Goal: Information Seeking & Learning: Learn about a topic

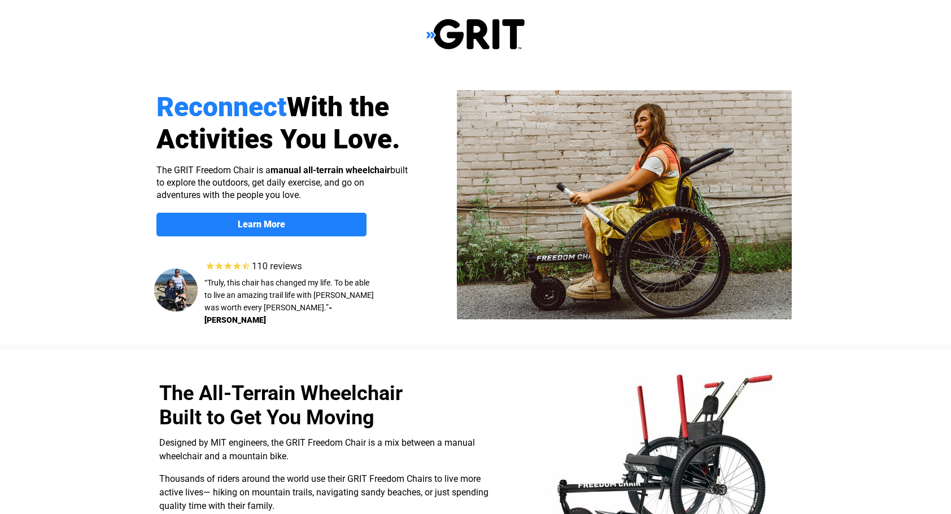
select select "US"
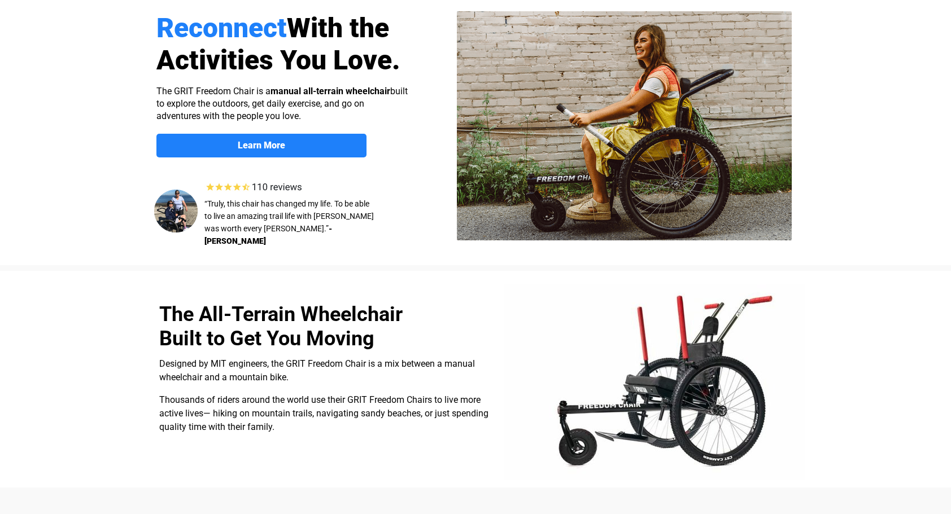
scroll to position [56, 0]
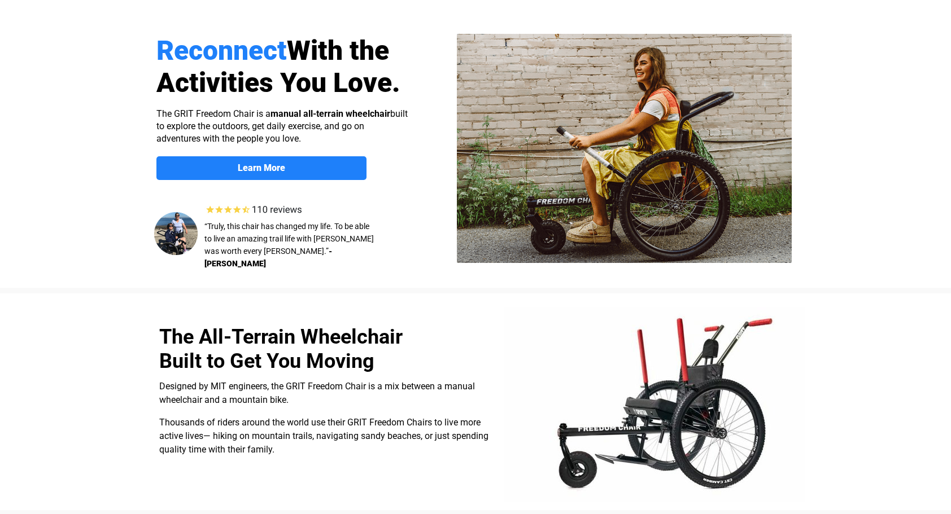
click at [640, 209] on img at bounding box center [624, 148] width 335 height 229
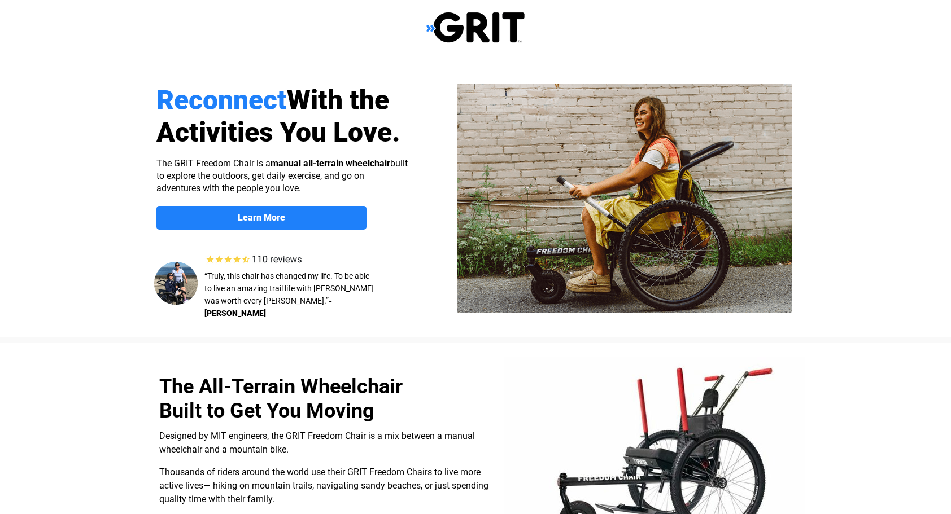
scroll to position [0, 0]
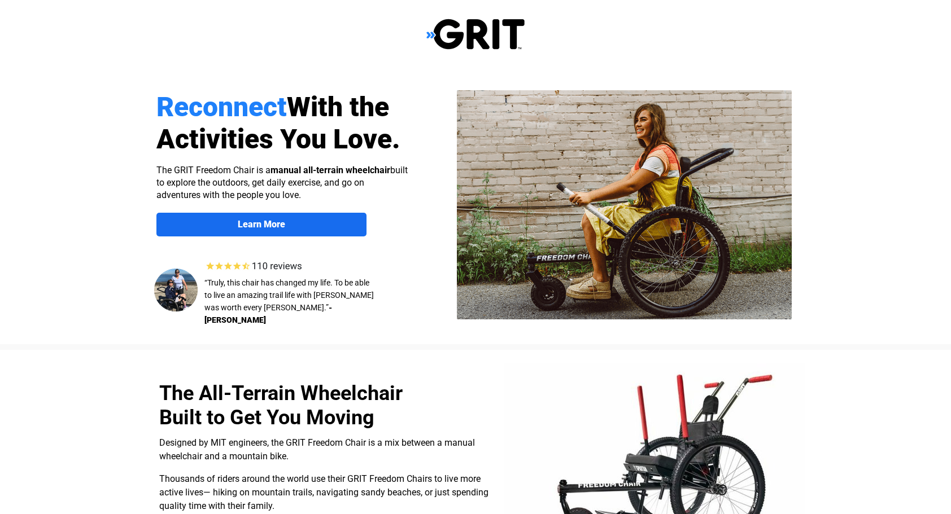
click at [240, 221] on strong "Learn More" at bounding box center [261, 224] width 47 height 11
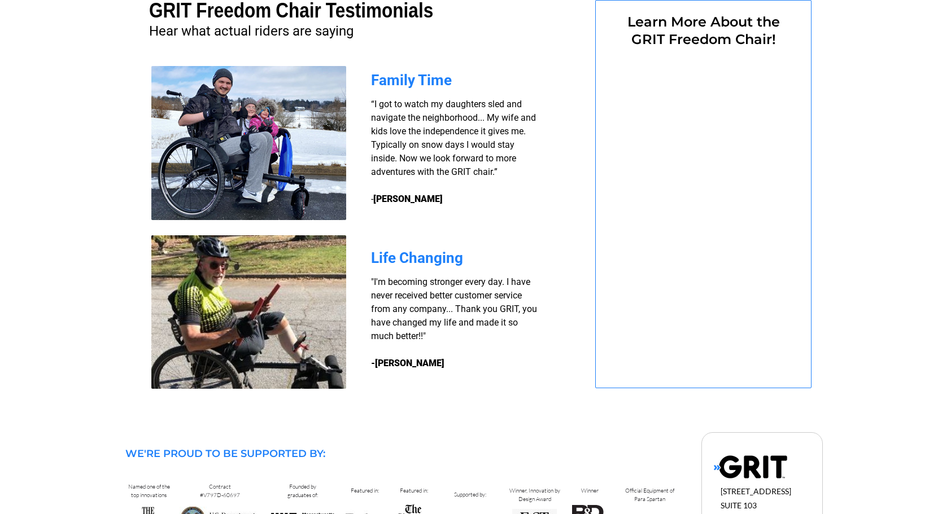
select select "US"
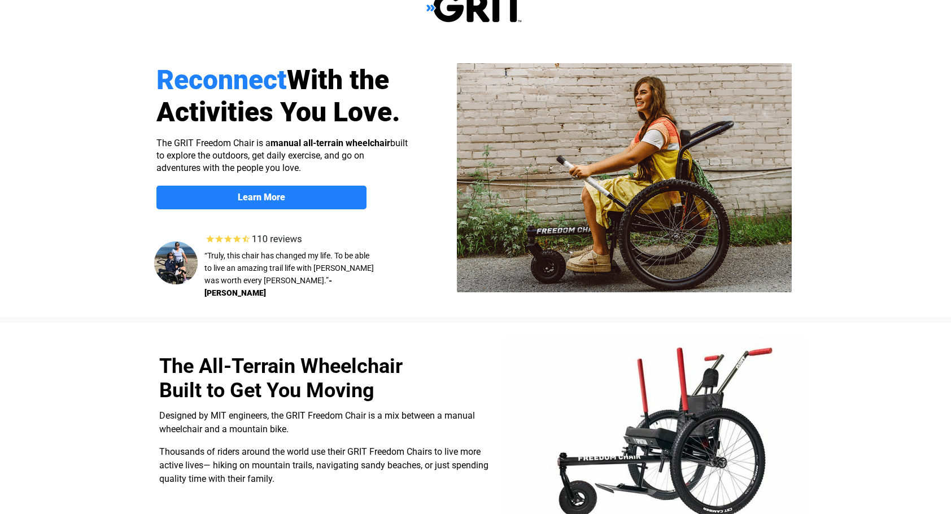
scroll to position [9, 0]
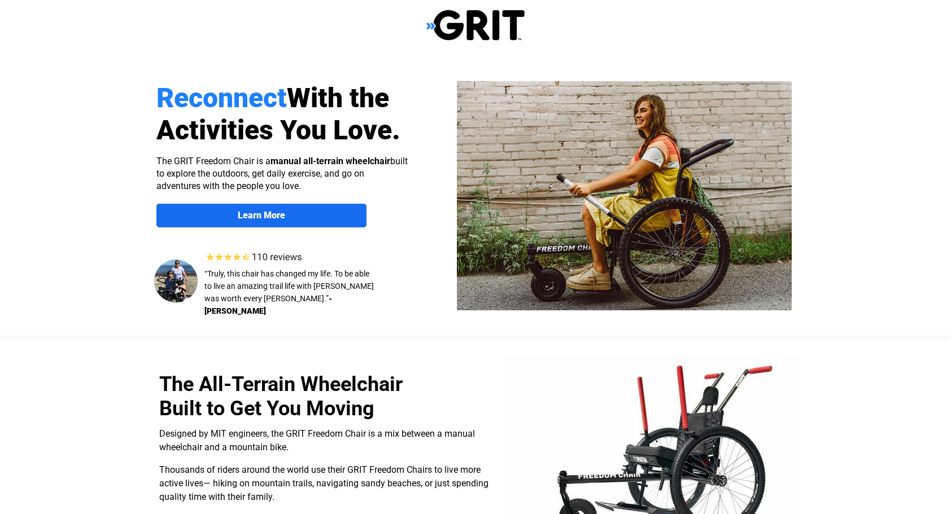
click at [244, 210] on strong "Learn More" at bounding box center [261, 215] width 47 height 11
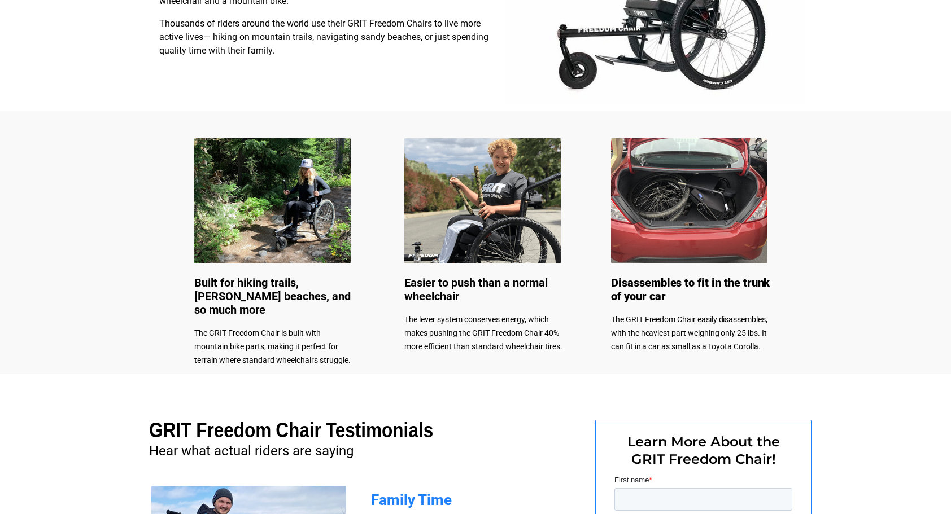
scroll to position [461, 0]
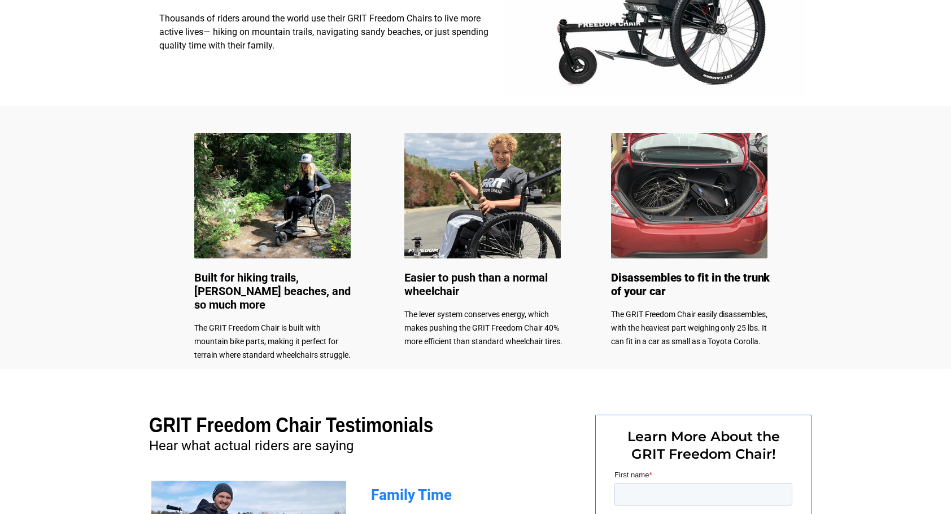
click at [686, 223] on img at bounding box center [689, 195] width 156 height 125
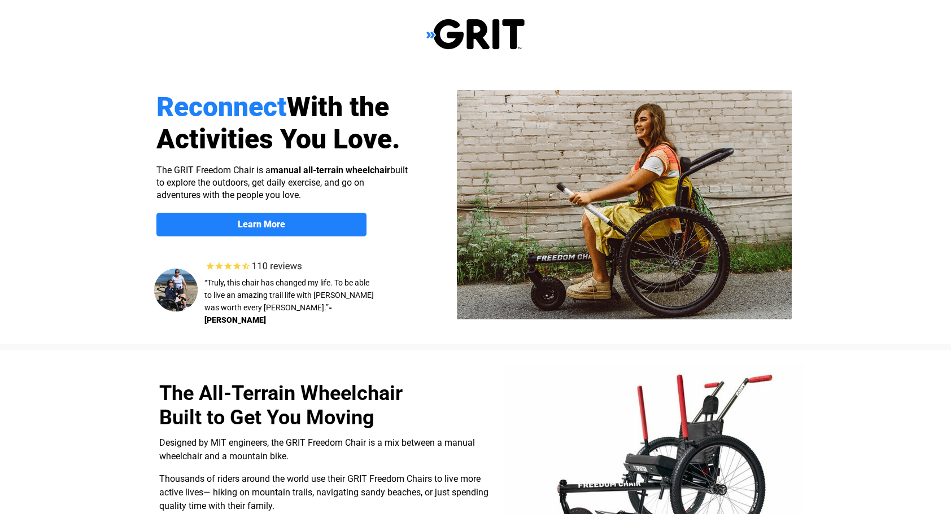
scroll to position [0, 0]
